Goal: Transaction & Acquisition: Download file/media

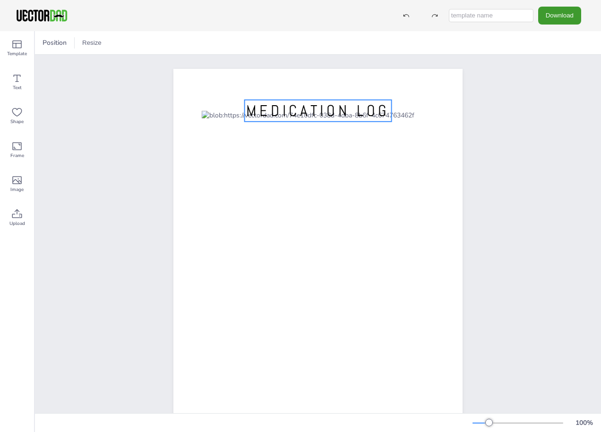
click at [364, 115] on span "MEDICATION LOG" at bounding box center [318, 111] width 144 height 20
click at [354, 109] on span "MEDICATION LOG" at bounding box center [318, 111] width 144 height 20
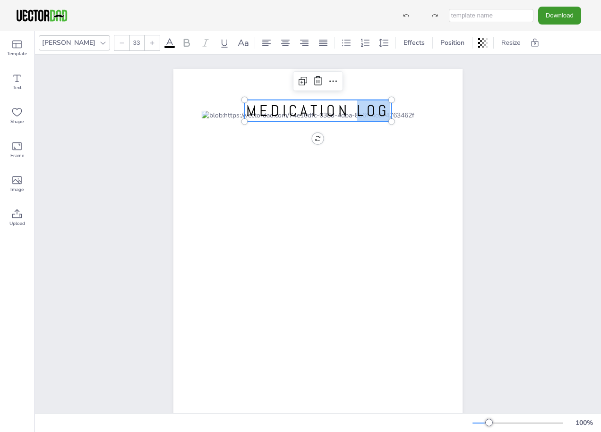
drag, startPoint x: 352, startPoint y: 110, endPoint x: 381, endPoint y: 111, distance: 28.8
click at [381, 111] on span "MEDICATION LOG" at bounding box center [318, 111] width 144 height 20
drag, startPoint x: 385, startPoint y: 120, endPoint x: 396, endPoint y: 118, distance: 10.5
click at [396, 118] on div "[DOMAIN_NAME] MEDICATION LIST MEDICATION LIST" at bounding box center [317, 255] width 289 height 373
click at [398, 127] on div at bounding box center [318, 263] width 233 height 304
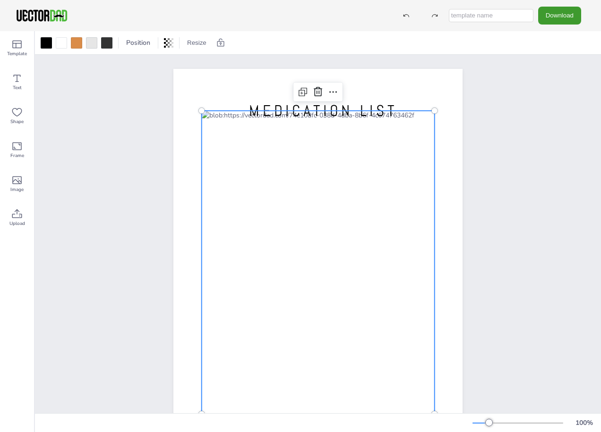
click at [322, 221] on div at bounding box center [318, 263] width 233 height 304
click at [555, 17] on button "Download" at bounding box center [559, 15] width 43 height 17
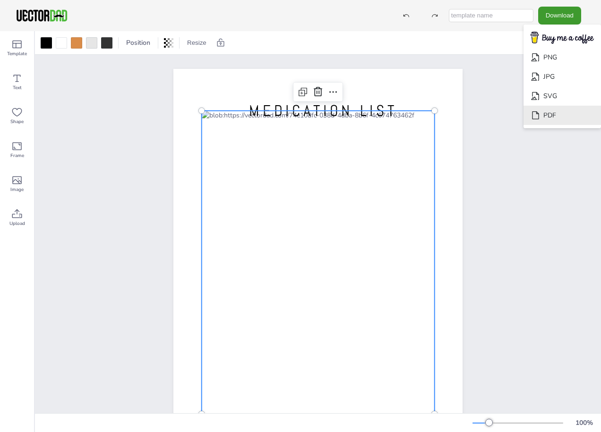
click at [545, 114] on li "PDF" at bounding box center [561, 115] width 77 height 19
